Goal: Task Accomplishment & Management: Manage account settings

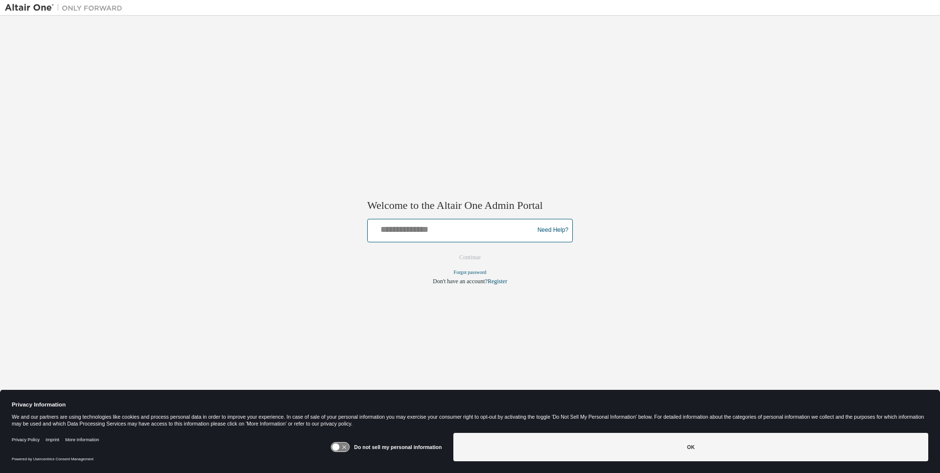
click at [479, 231] on input "text" at bounding box center [451, 228] width 161 height 14
type input "**********"
click at [464, 254] on button "Continue" at bounding box center [470, 257] width 42 height 15
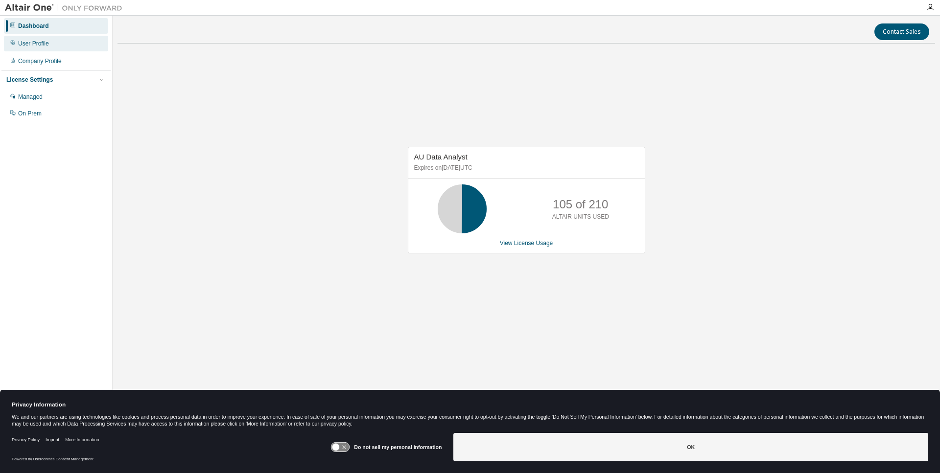
click at [40, 42] on div "User Profile" at bounding box center [33, 44] width 31 height 8
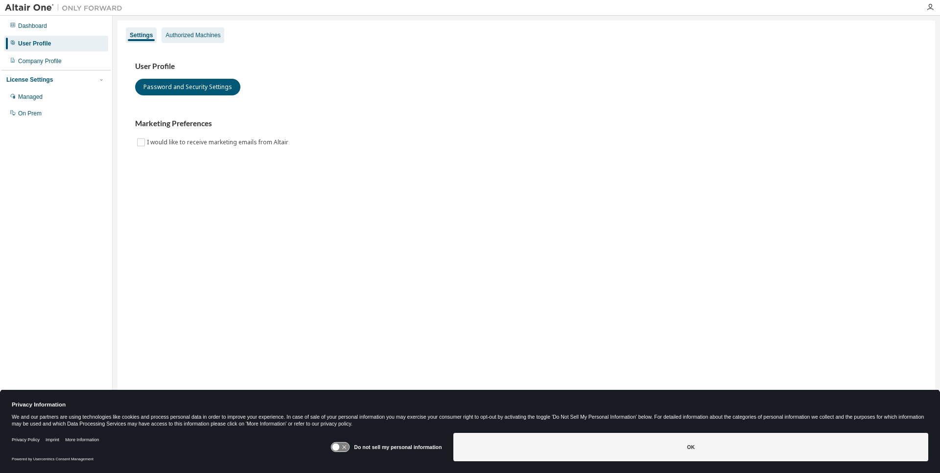
click at [199, 33] on div "Authorized Machines" at bounding box center [192, 35] width 55 height 8
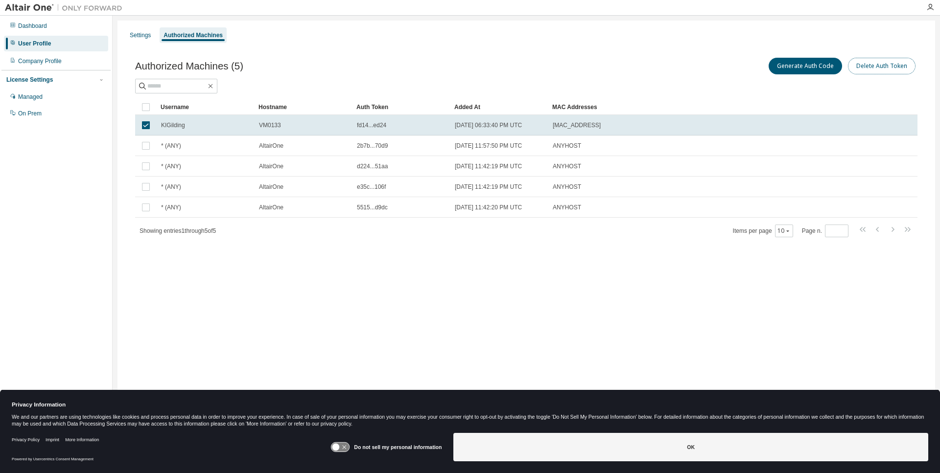
click at [881, 67] on button "Delete Auth Token" at bounding box center [882, 66] width 68 height 17
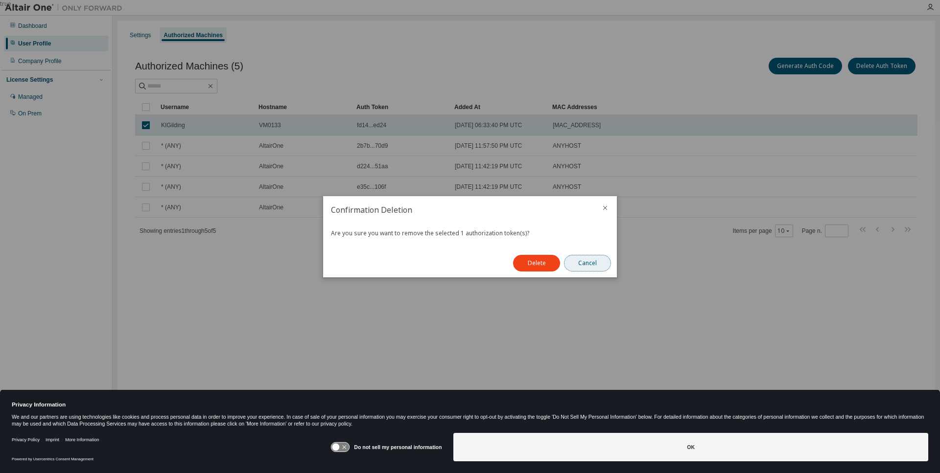
click at [586, 260] on button "Cancel" at bounding box center [587, 263] width 47 height 17
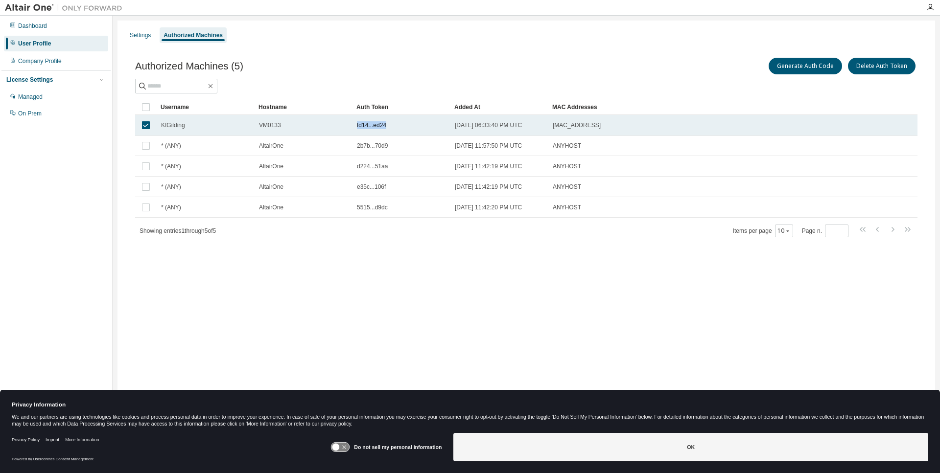
drag, startPoint x: 357, startPoint y: 124, endPoint x: 387, endPoint y: 126, distance: 30.4
click at [387, 126] on div "fd14...ed24" at bounding box center [401, 125] width 89 height 8
drag, startPoint x: 357, startPoint y: 123, endPoint x: 369, endPoint y: 122, distance: 11.8
click at [369, 122] on span "fd14...ed24" at bounding box center [371, 125] width 29 height 8
click at [165, 122] on span "KIGilding" at bounding box center [173, 125] width 24 height 8
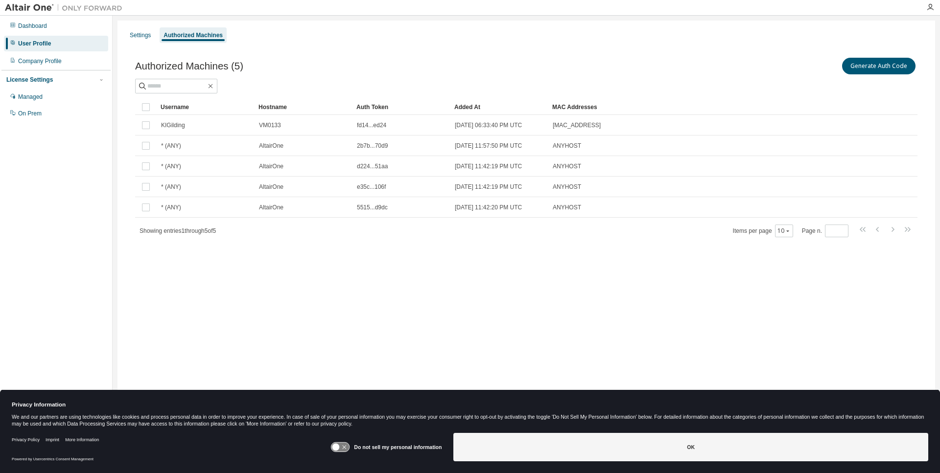
click at [165, 122] on span "KIGilding" at bounding box center [173, 125] width 24 height 8
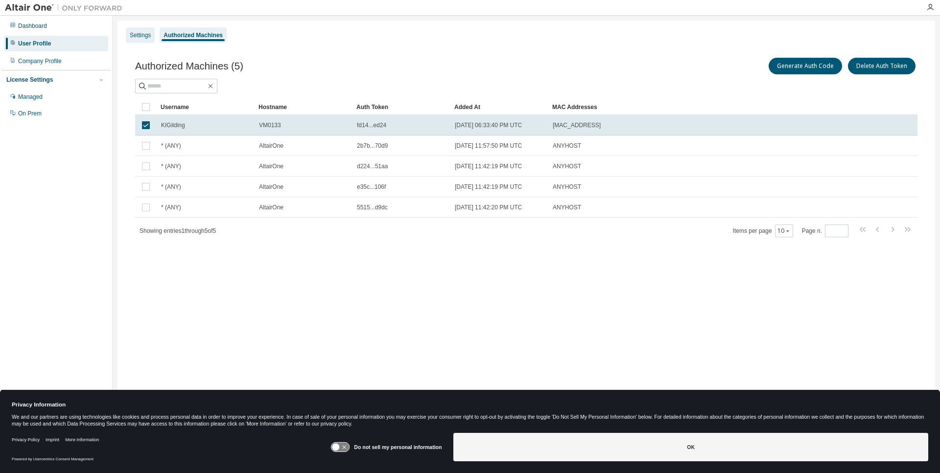
click at [131, 33] on div "Settings" at bounding box center [140, 35] width 21 height 8
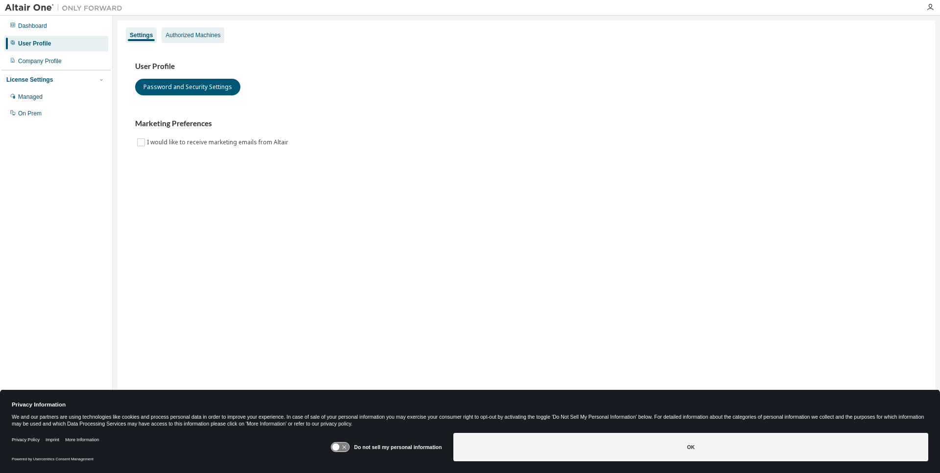
click at [186, 33] on div "Authorized Machines" at bounding box center [192, 35] width 55 height 8
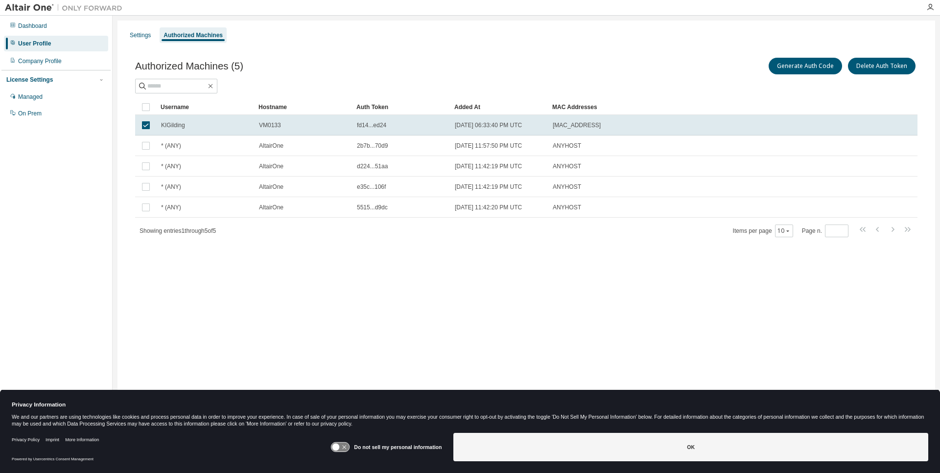
click at [838, 290] on div "Settings Authorized Machines Authorized Machines (5) Generate Auth Code Delete …" at bounding box center [525, 230] width 817 height 419
click at [816, 67] on button "Generate Auth Code" at bounding box center [804, 66] width 73 height 17
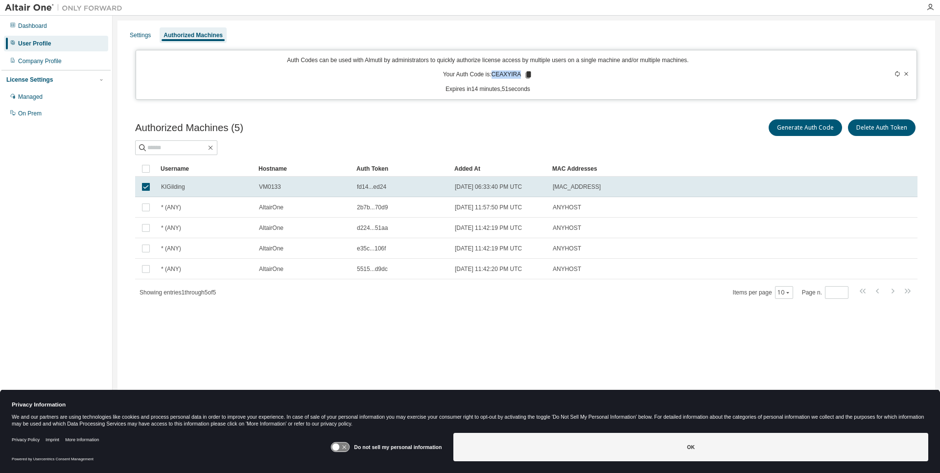
drag, startPoint x: 494, startPoint y: 74, endPoint x: 518, endPoint y: 75, distance: 24.5
click at [518, 75] on p "Your Auth Code is: CEAXYIRA" at bounding box center [488, 74] width 90 height 9
copy p "CEAXYIRA"
click at [526, 73] on icon at bounding box center [528, 74] width 5 height 7
click at [189, 31] on div "Authorized Machines" at bounding box center [192, 35] width 59 height 8
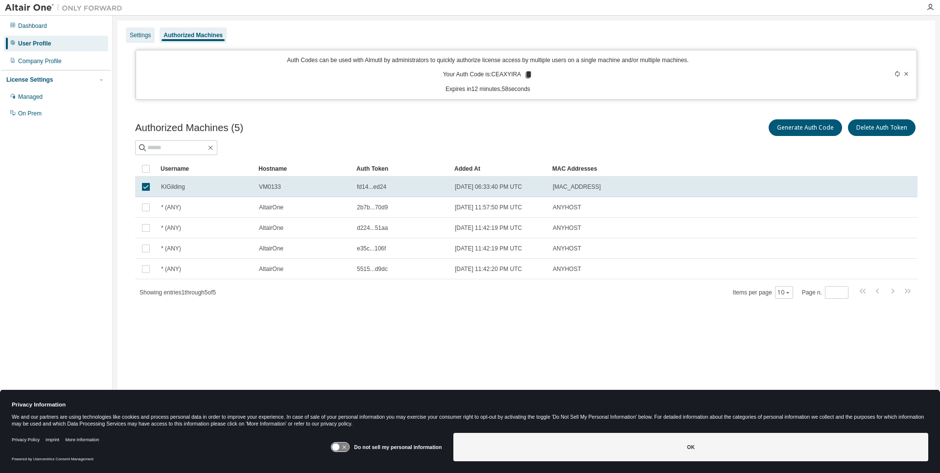
click at [138, 31] on div "Settings" at bounding box center [140, 35] width 21 height 8
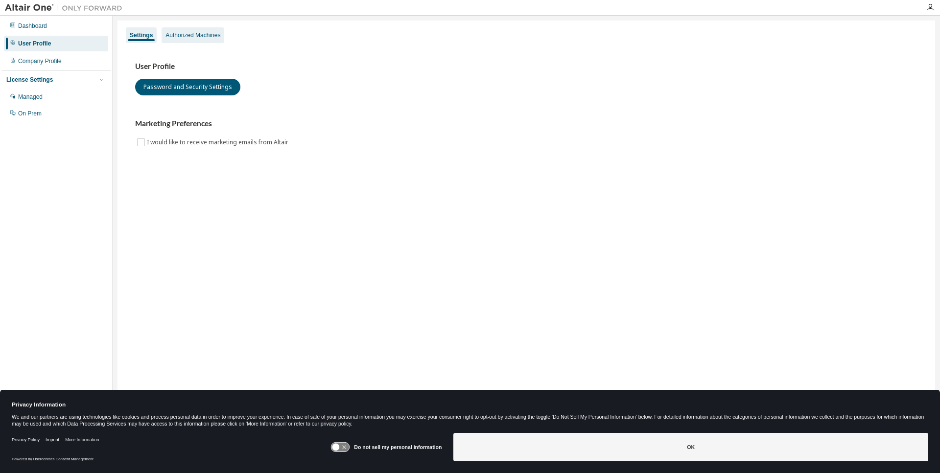
click at [176, 32] on div "Authorized Machines" at bounding box center [192, 35] width 55 height 8
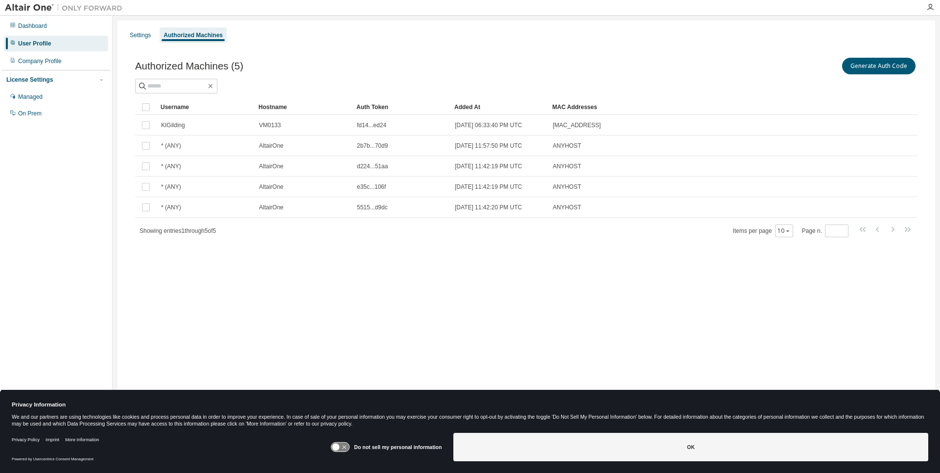
click at [547, 43] on div "Settings Authorized Machines" at bounding box center [526, 35] width 806 height 18
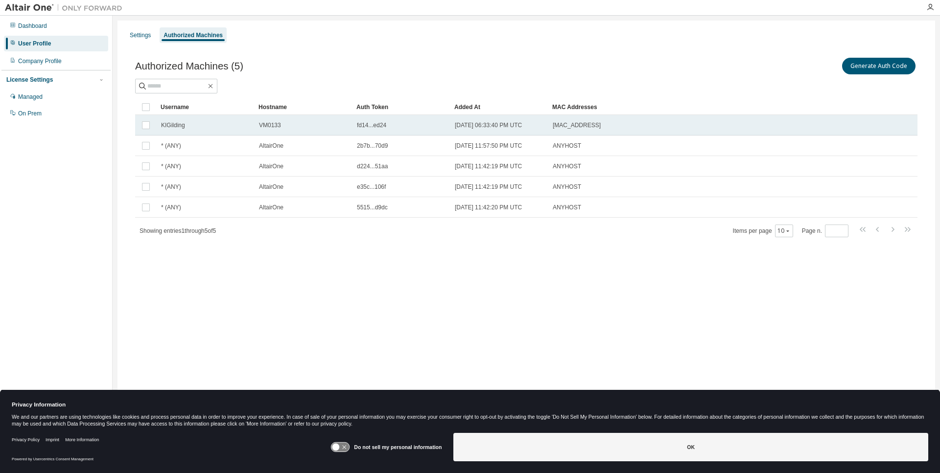
click at [177, 124] on span "KIGilding" at bounding box center [173, 125] width 24 height 8
